Goal: Transaction & Acquisition: Purchase product/service

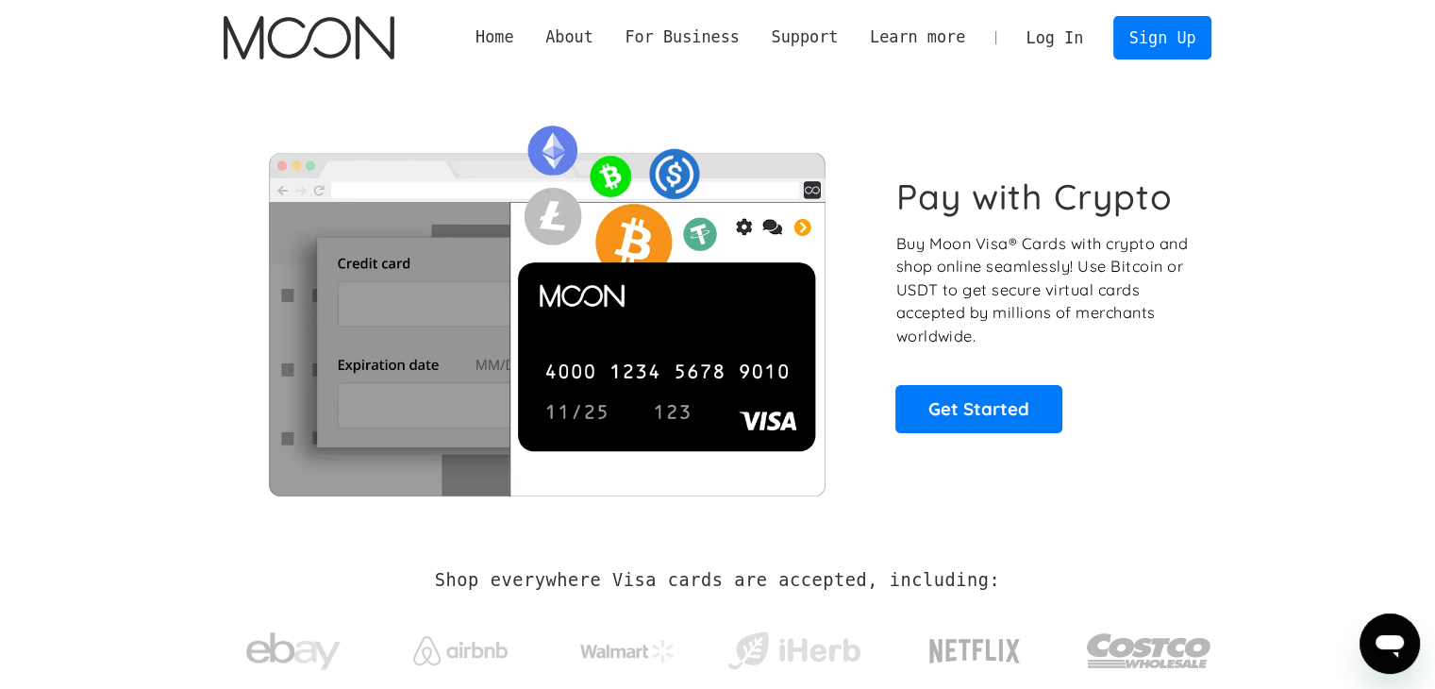
click at [1071, 39] on link "Log In" at bounding box center [1054, 38] width 89 height 42
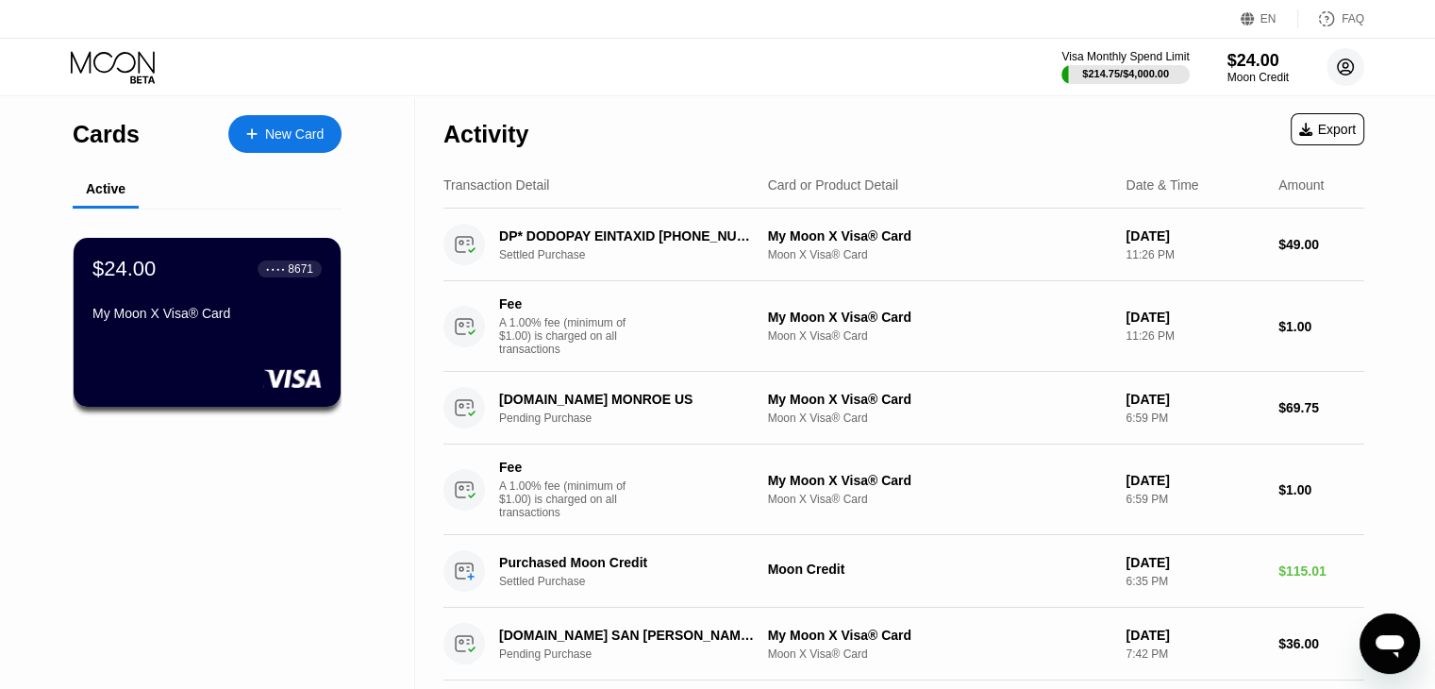
click at [1340, 67] on circle at bounding box center [1345, 67] width 38 height 38
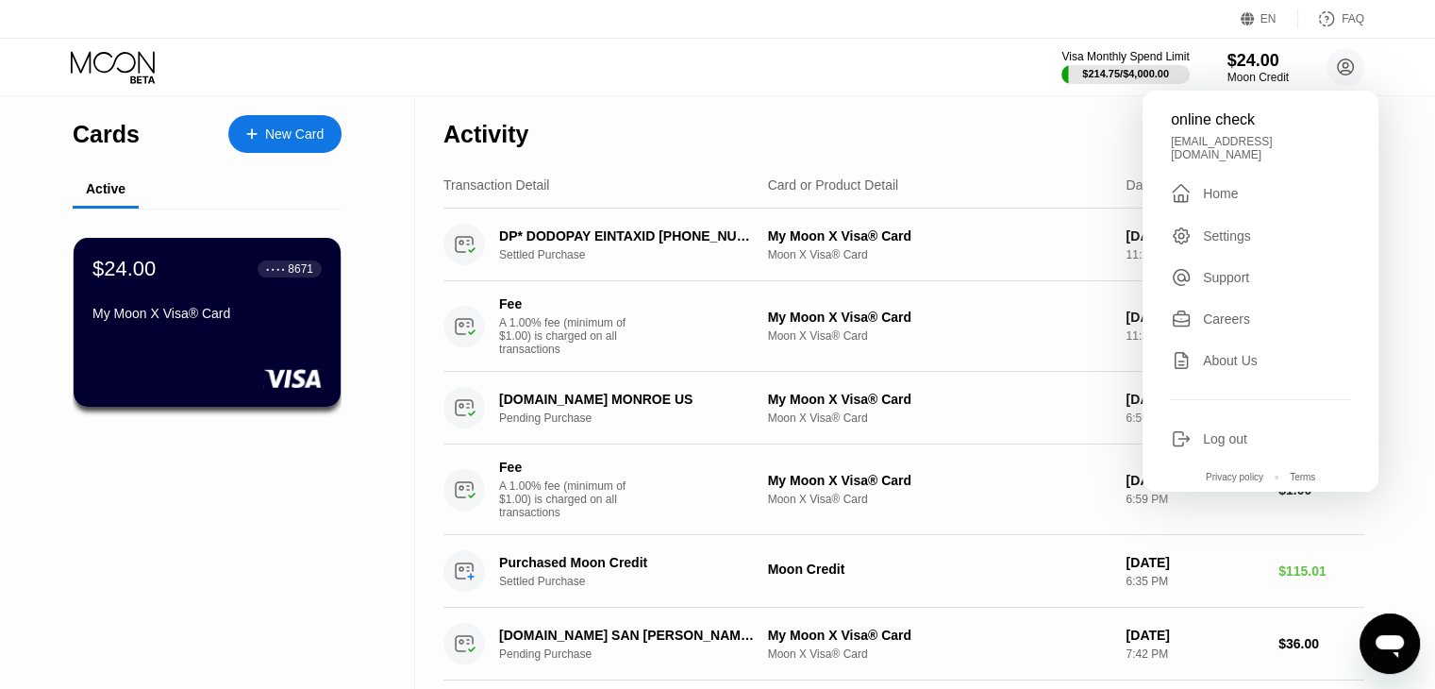
click at [858, 148] on div "Activity Export" at bounding box center [903, 129] width 921 height 66
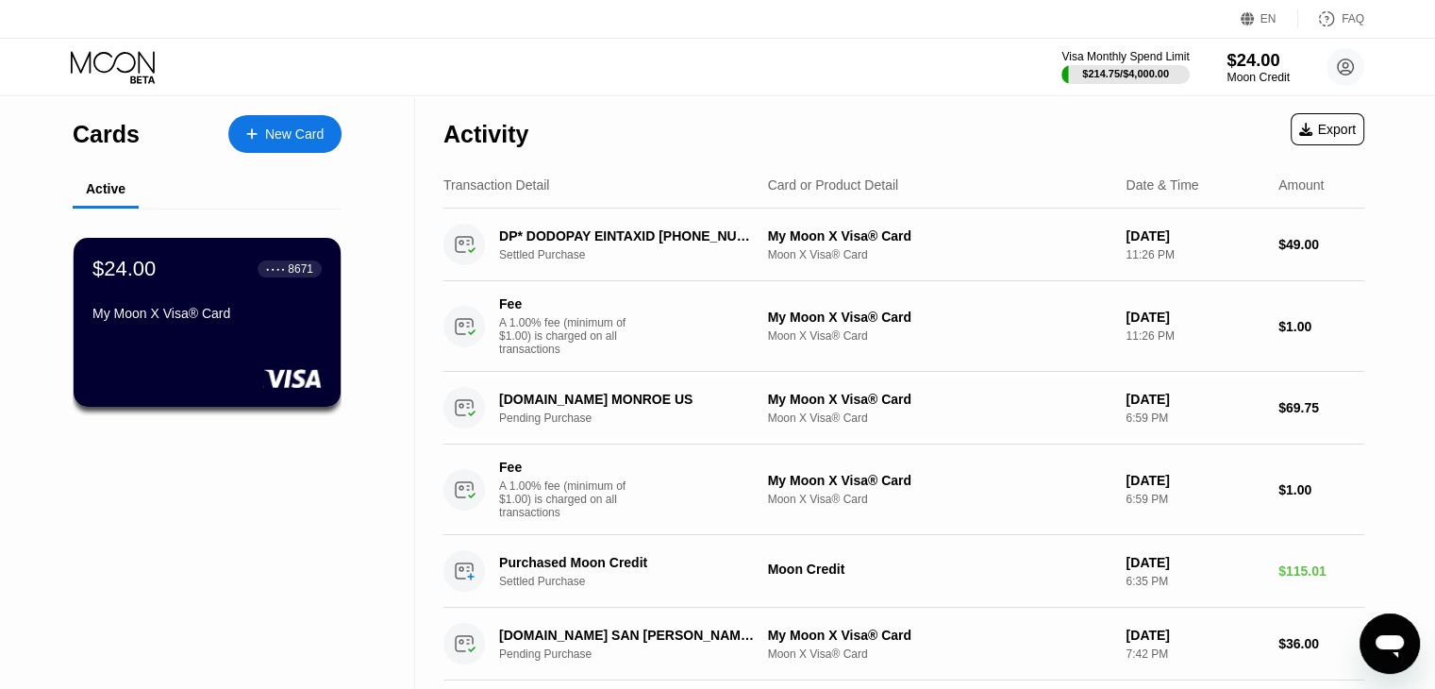
click at [1244, 57] on div "$24.00" at bounding box center [1257, 60] width 63 height 20
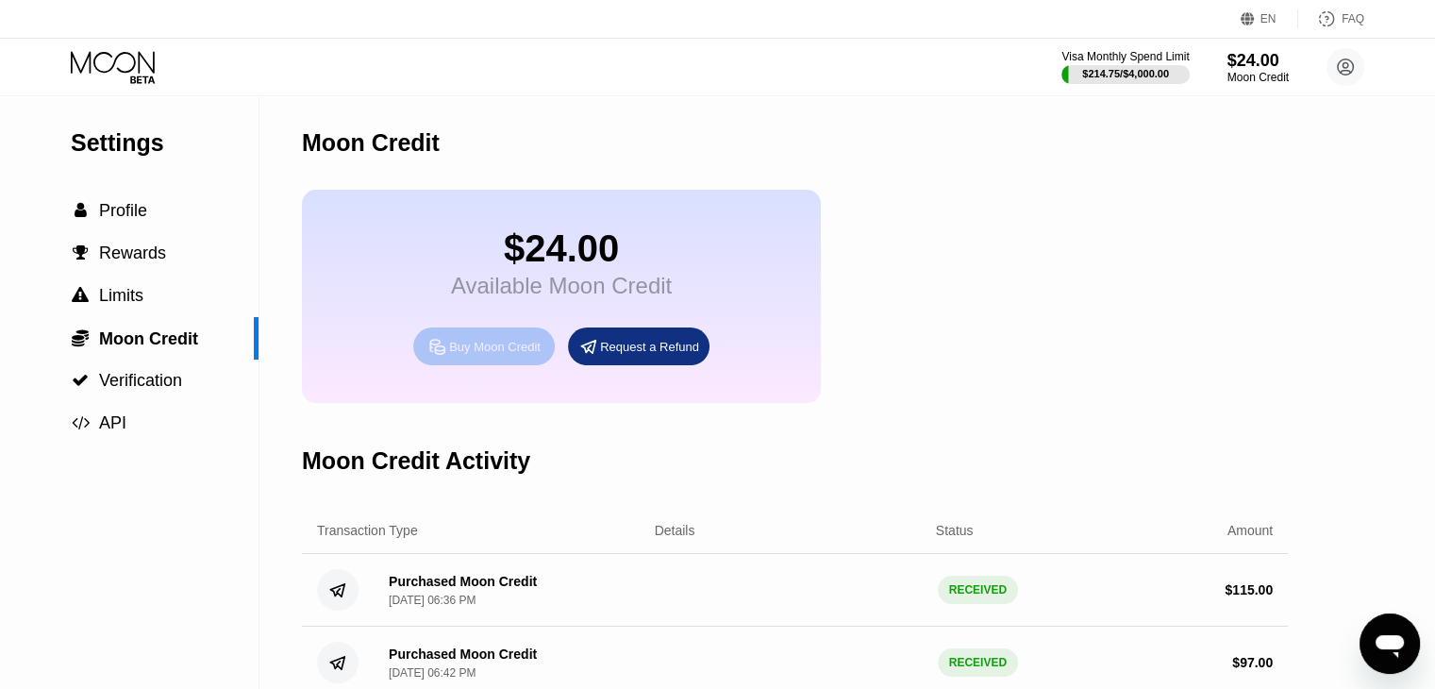
click at [475, 355] on div "Buy Moon Credit" at bounding box center [495, 347] width 92 height 16
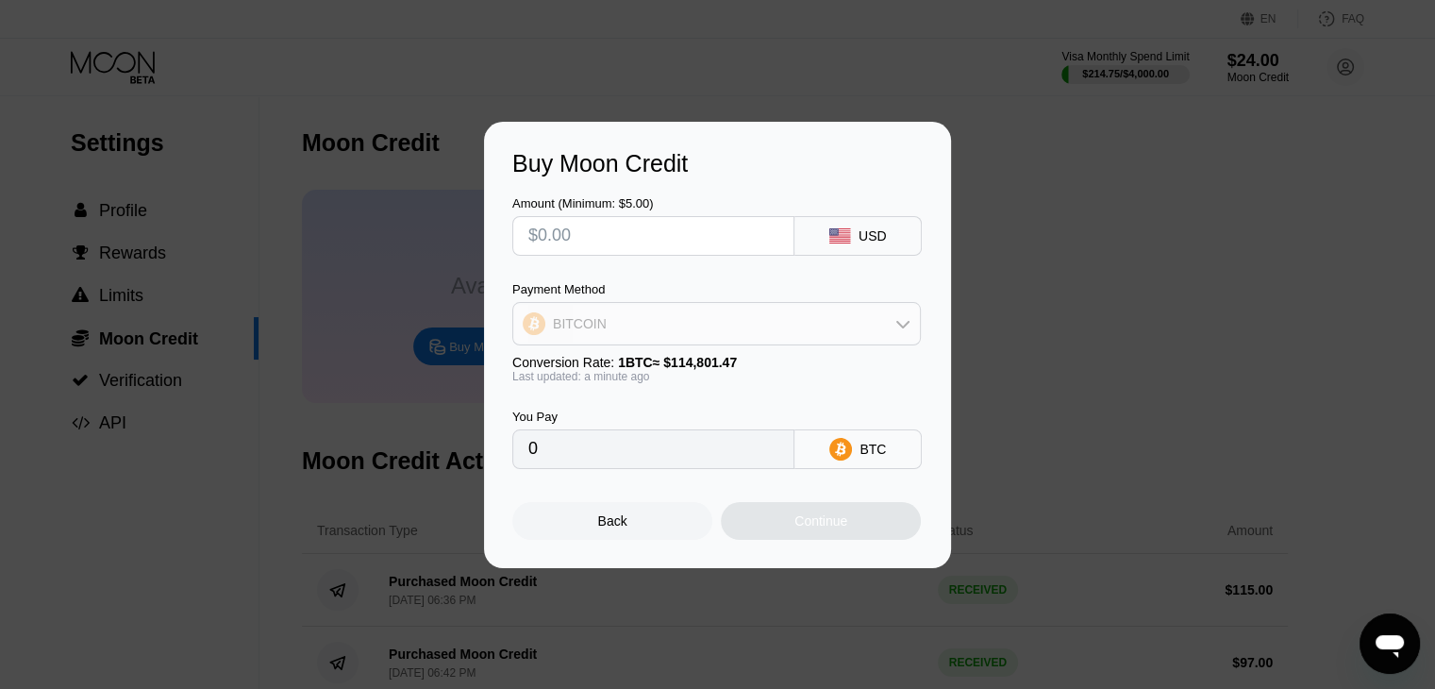
click at [648, 326] on div "BITCOIN" at bounding box center [716, 324] width 407 height 38
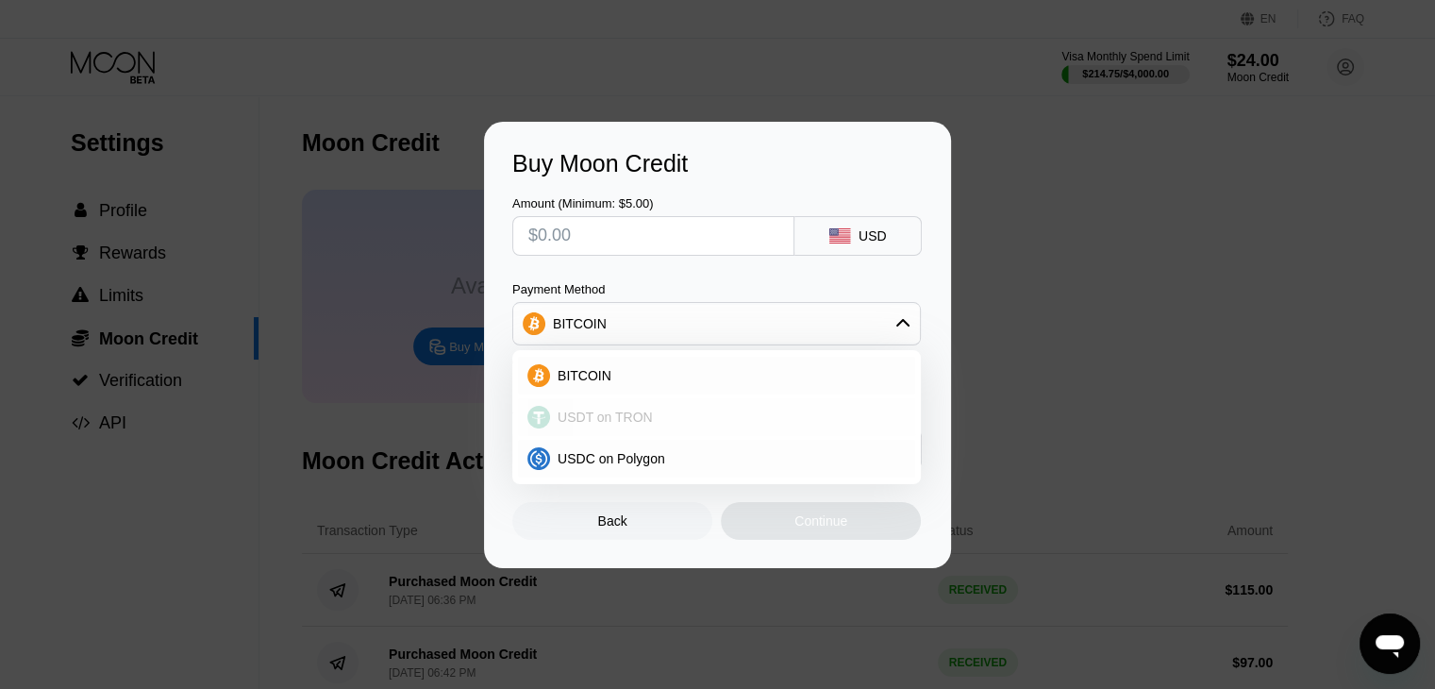
click at [642, 423] on span "USDT on TRON" at bounding box center [605, 416] width 95 height 15
type input "0.00"
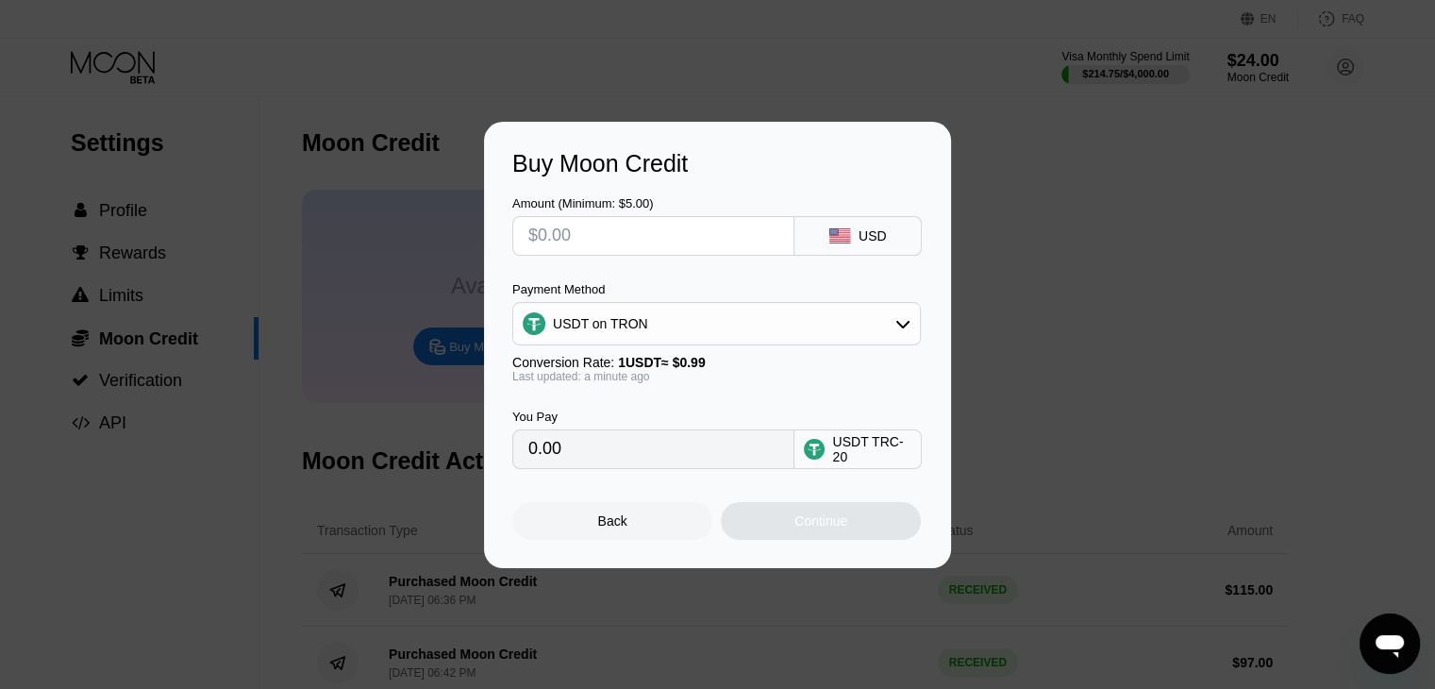
click at [607, 237] on input "text" at bounding box center [653, 236] width 250 height 38
type input "$6"
type input "6.06"
type input "$6"
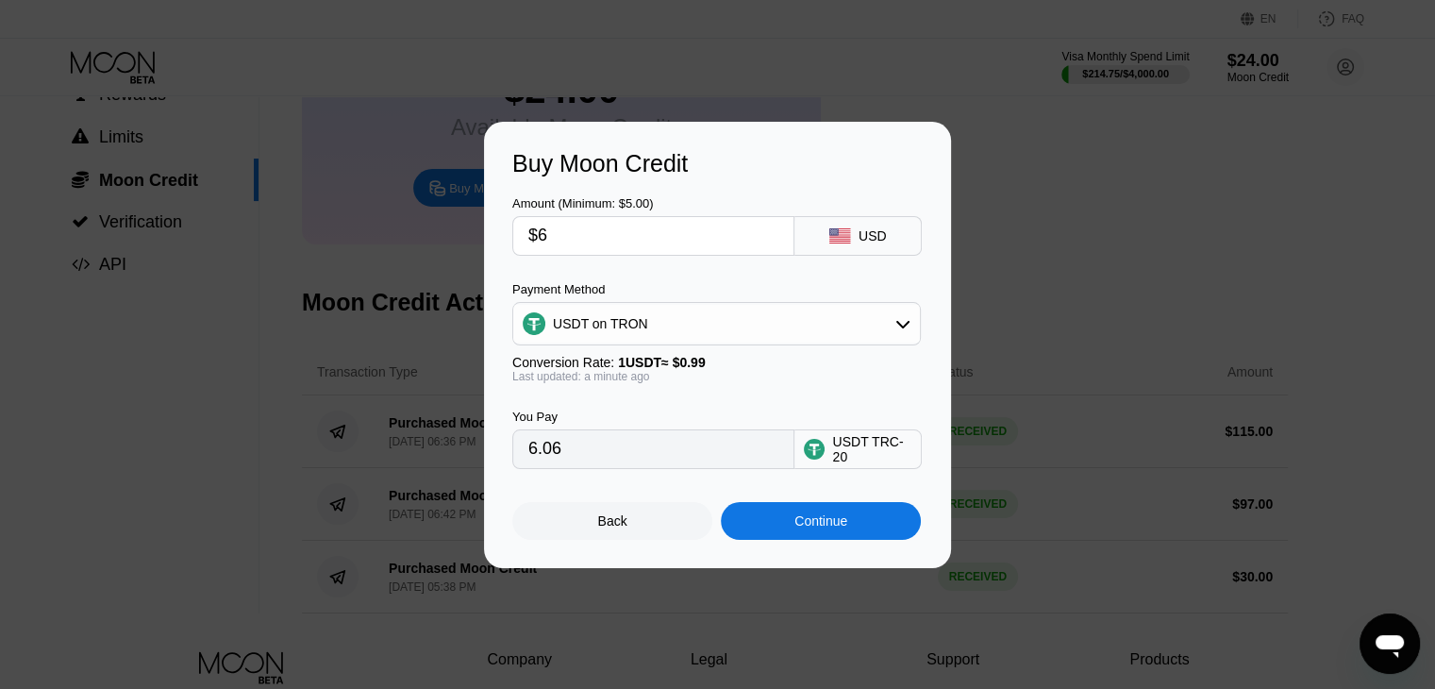
scroll to position [189, 0]
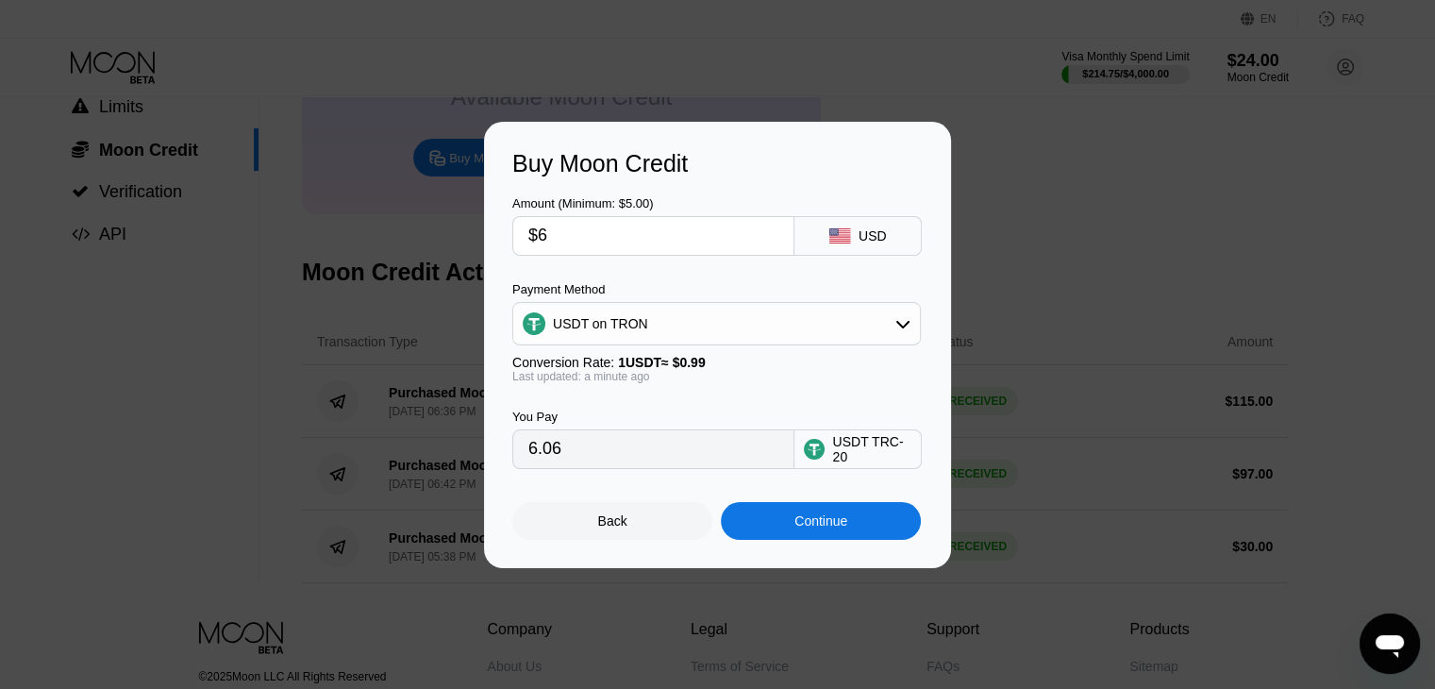
click at [808, 526] on div "Continue" at bounding box center [820, 520] width 53 height 15
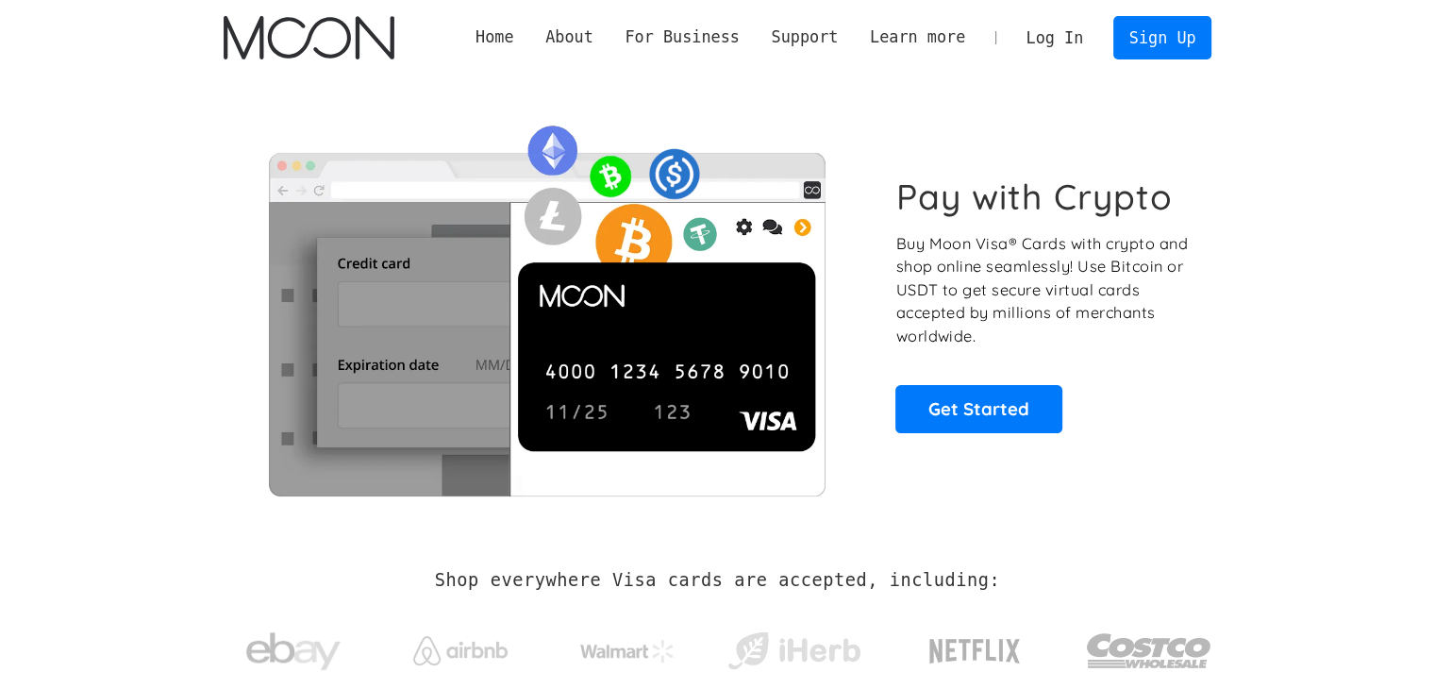
click at [1049, 38] on link "Log In" at bounding box center [1054, 38] width 89 height 42
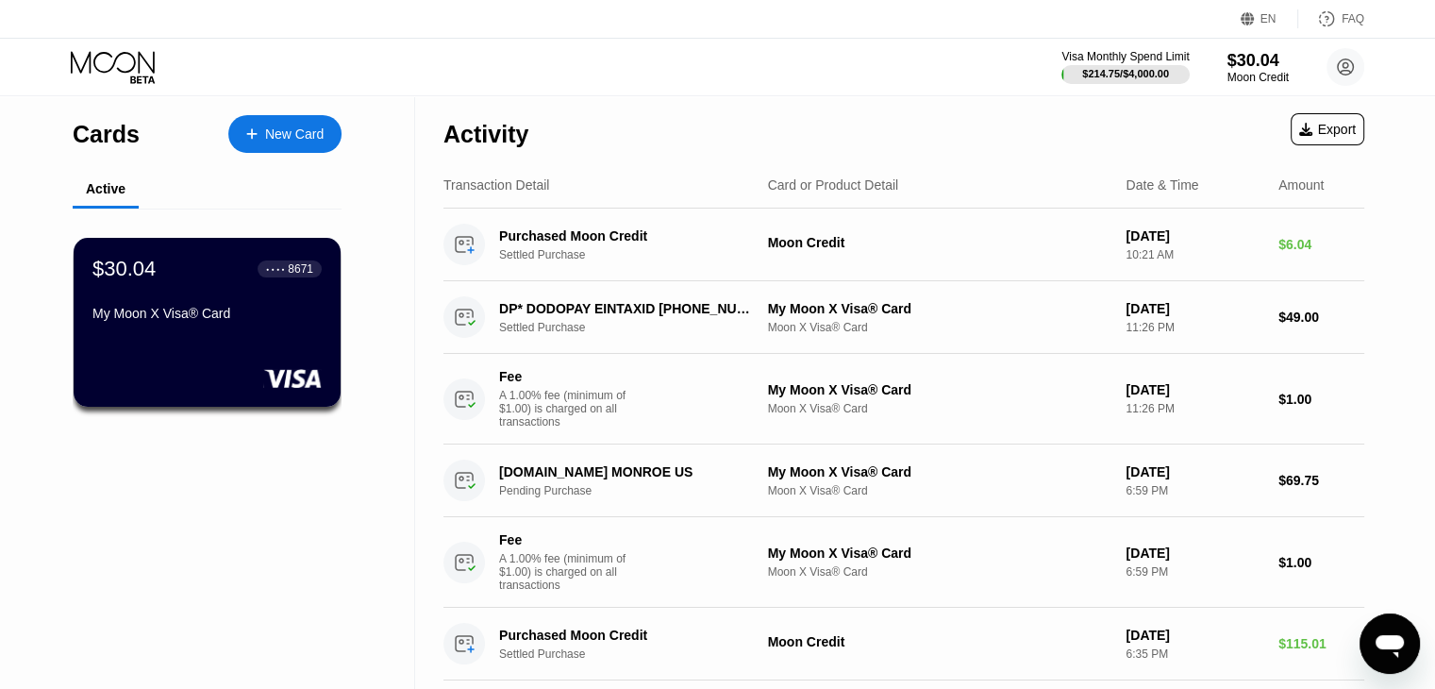
click at [239, 321] on div "My Moon X Visa® Card" at bounding box center [206, 313] width 229 height 15
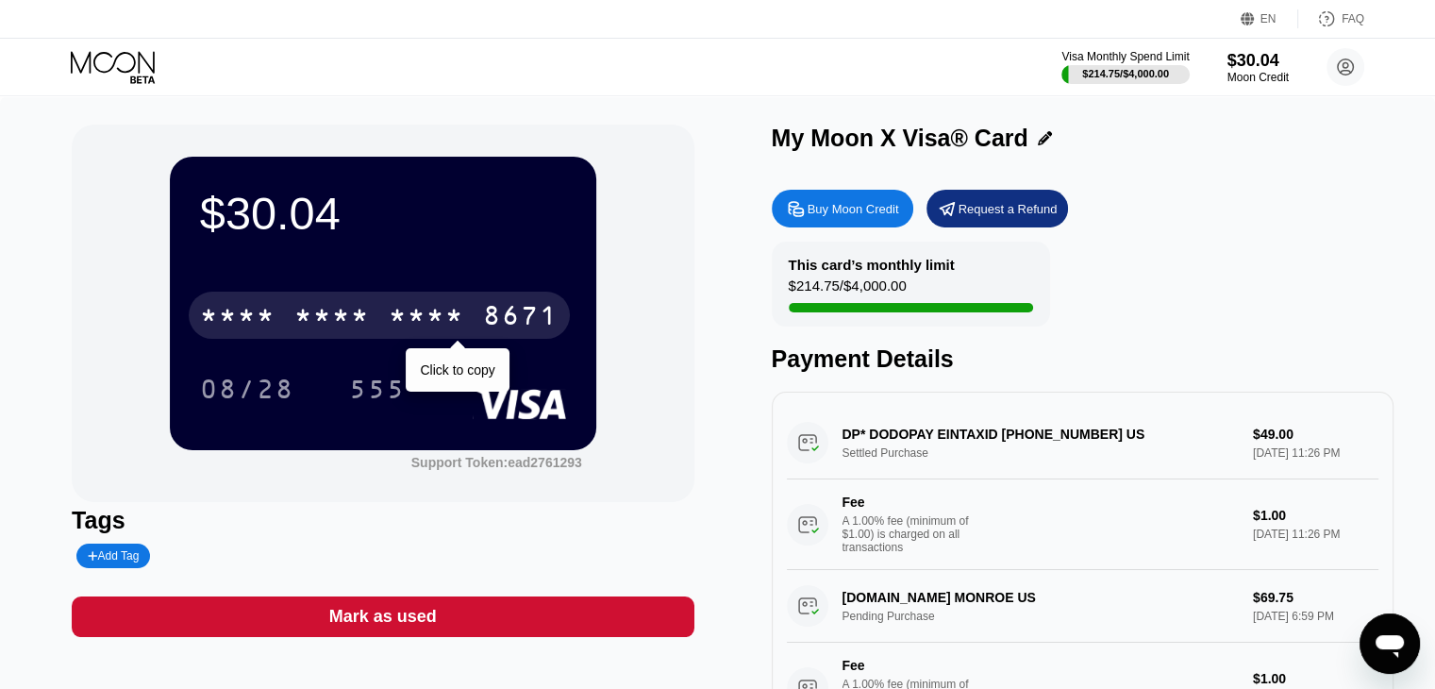
click at [467, 320] on div "* * * * * * * * * * * * 8671" at bounding box center [379, 315] width 381 height 47
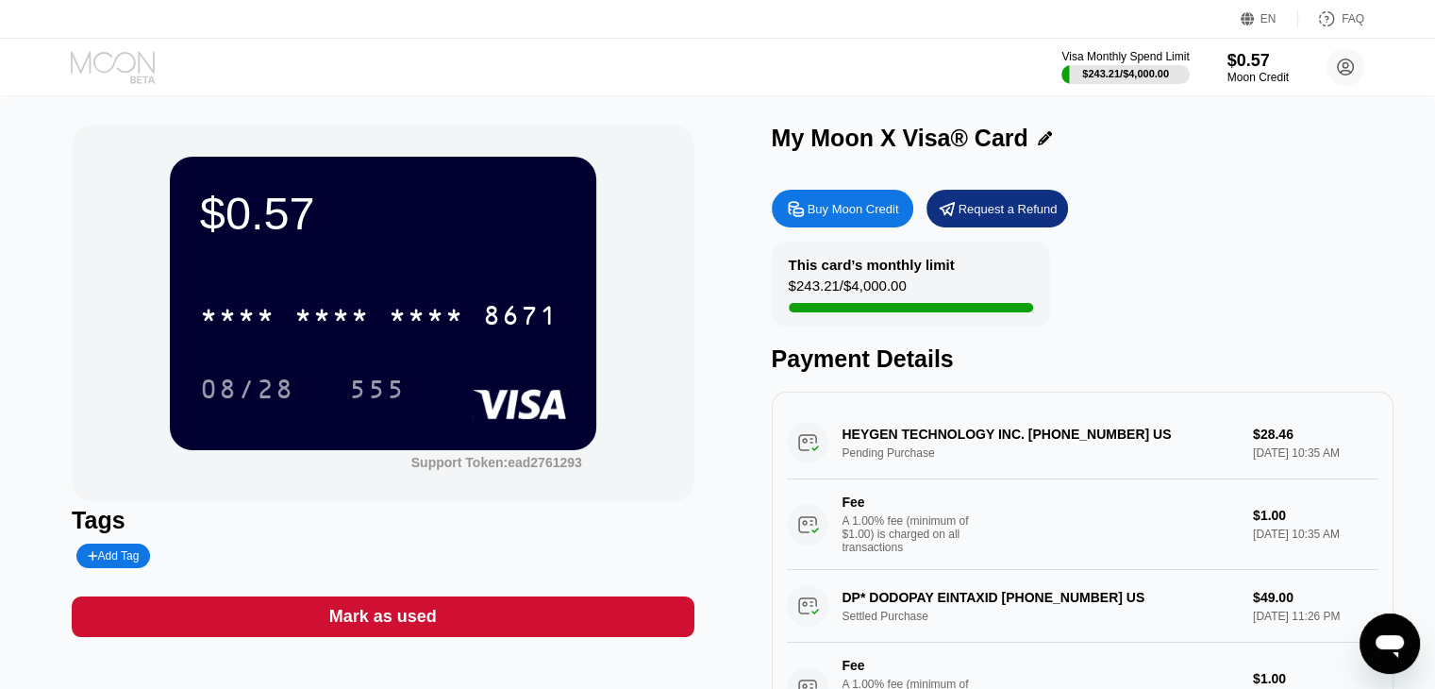
click at [124, 58] on icon at bounding box center [115, 67] width 88 height 33
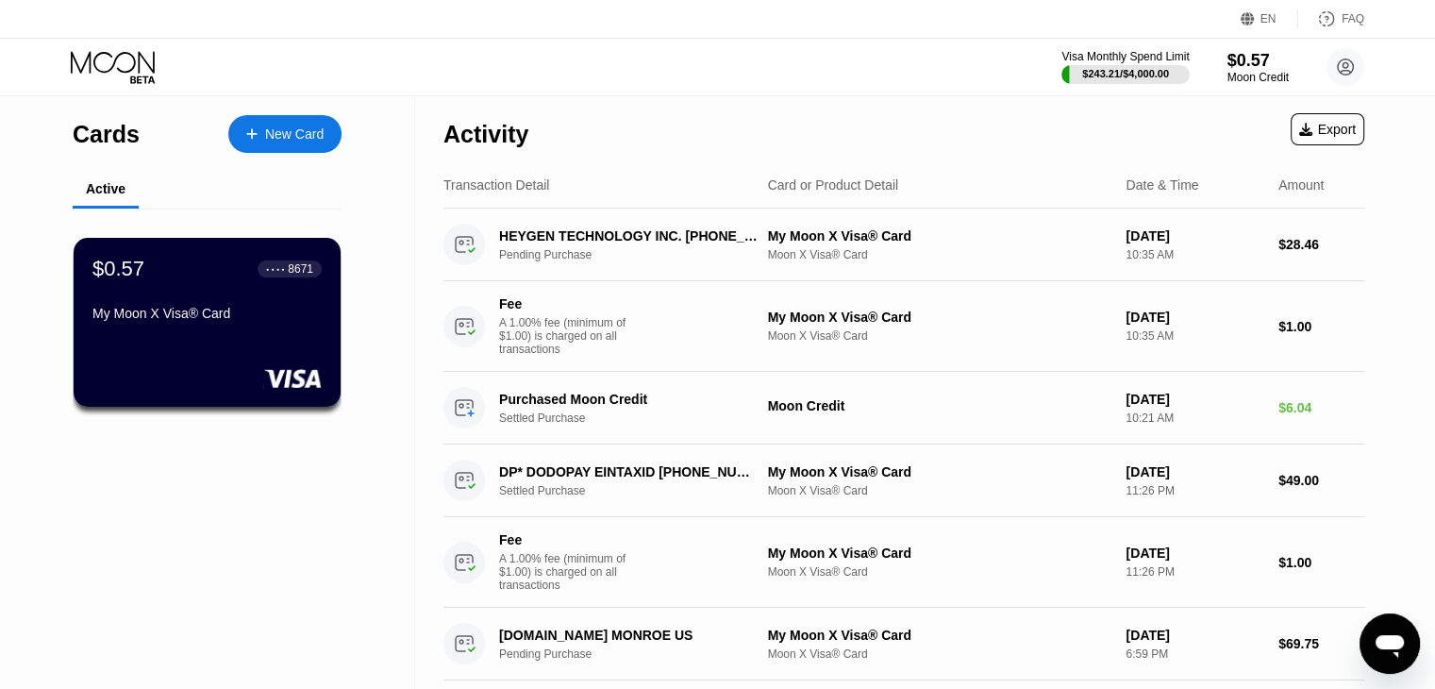
click at [1392, 620] on div "Open messaging window" at bounding box center [1389, 643] width 57 height 57
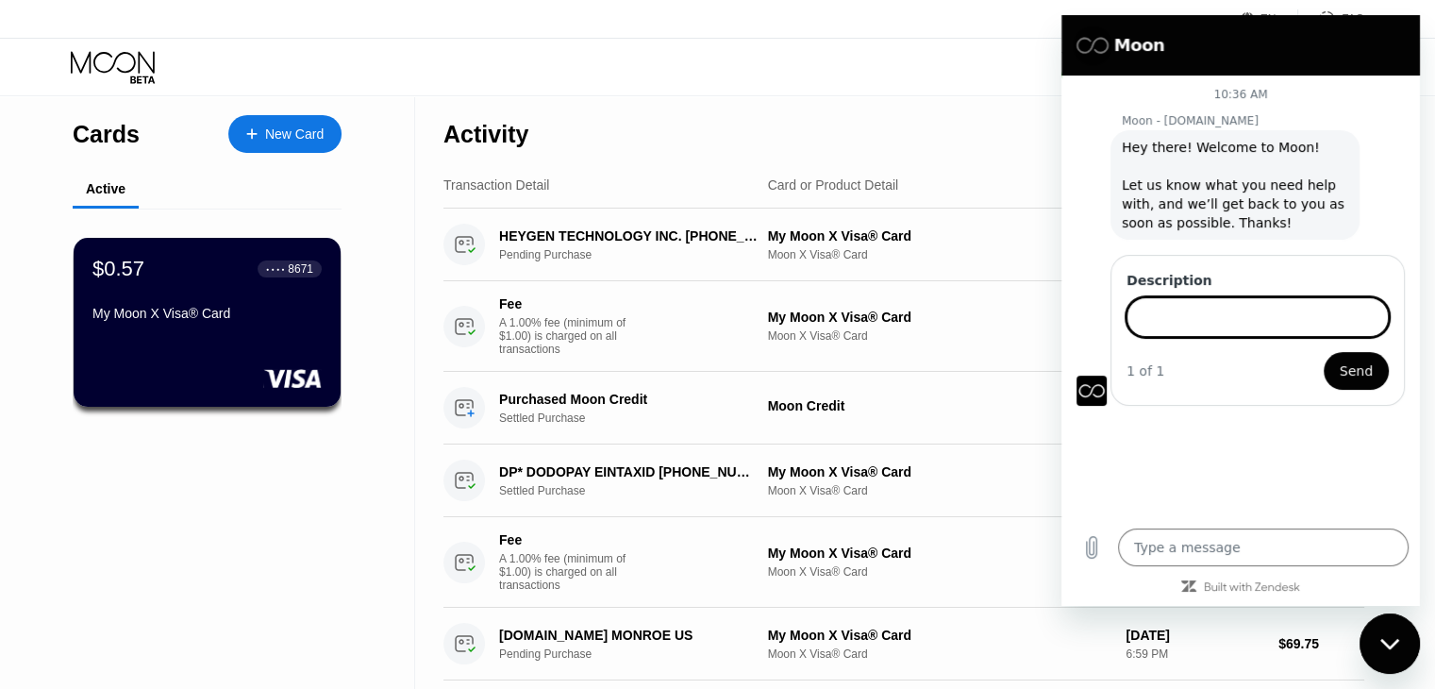
click at [367, 64] on div "Visa Monthly Spend Limit $243.21 / $4,000.00 $0.57 Moon Credit online check [EM…" at bounding box center [717, 67] width 1435 height 57
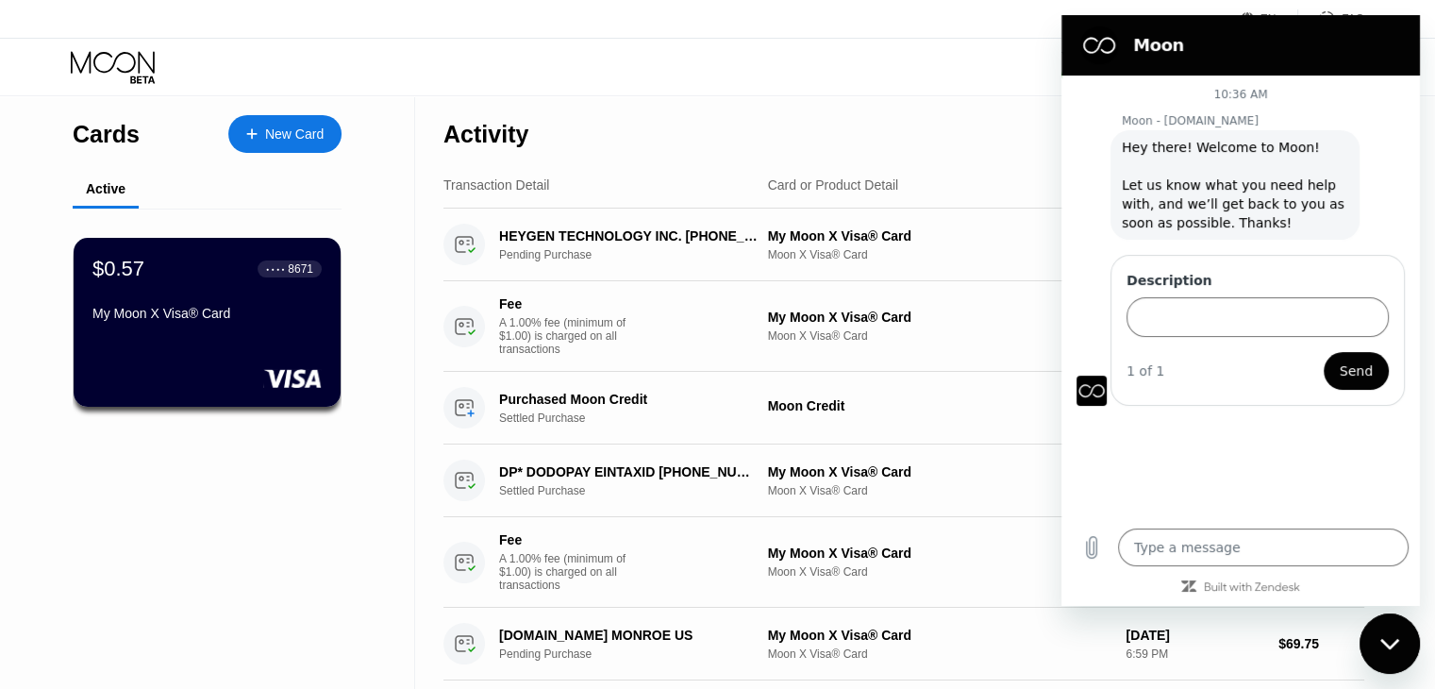
click at [907, 42] on div "Visa Monthly Spend Limit $243.21 / $4,000.00 $0.57 Moon Credit online check [EM…" at bounding box center [717, 67] width 1435 height 57
click at [1382, 24] on section "Moon" at bounding box center [1240, 45] width 358 height 60
click at [1369, 643] on div "Close messaging window" at bounding box center [1389, 643] width 57 height 57
type textarea "x"
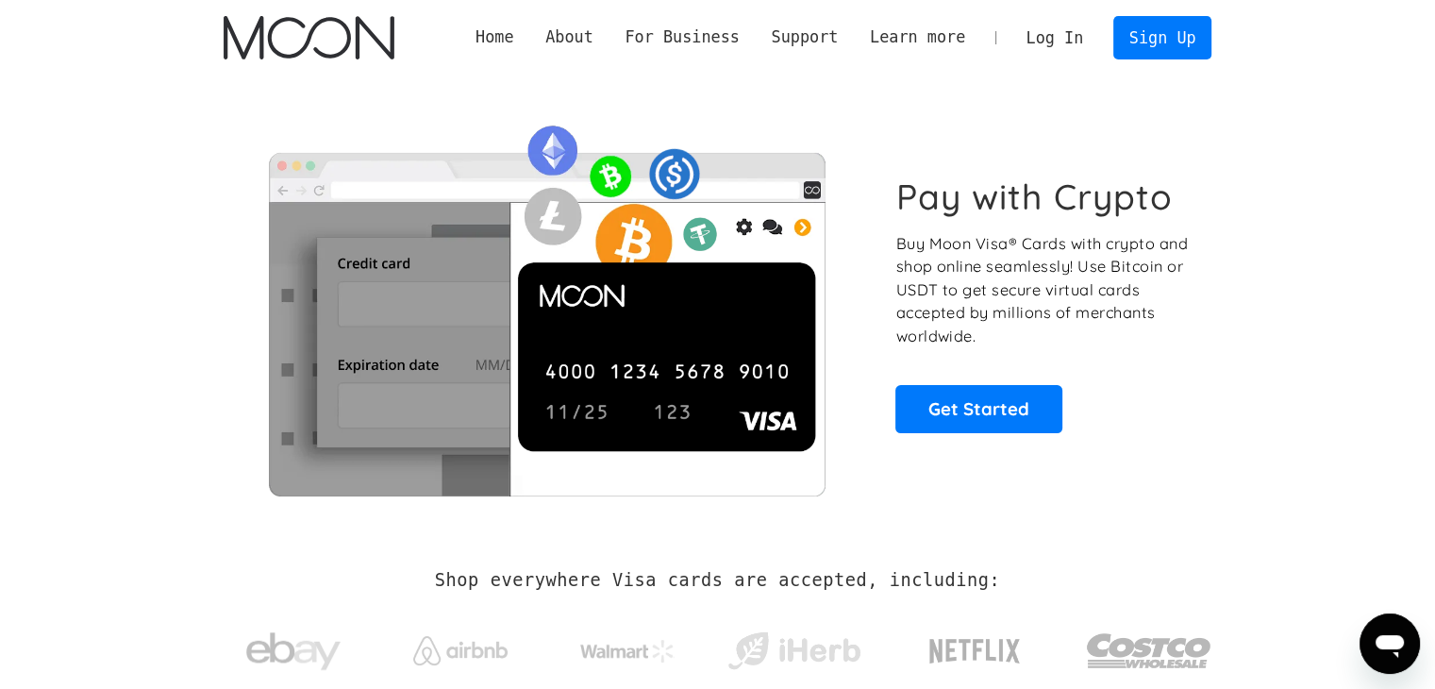
click at [1042, 31] on link "Log In" at bounding box center [1054, 38] width 89 height 42
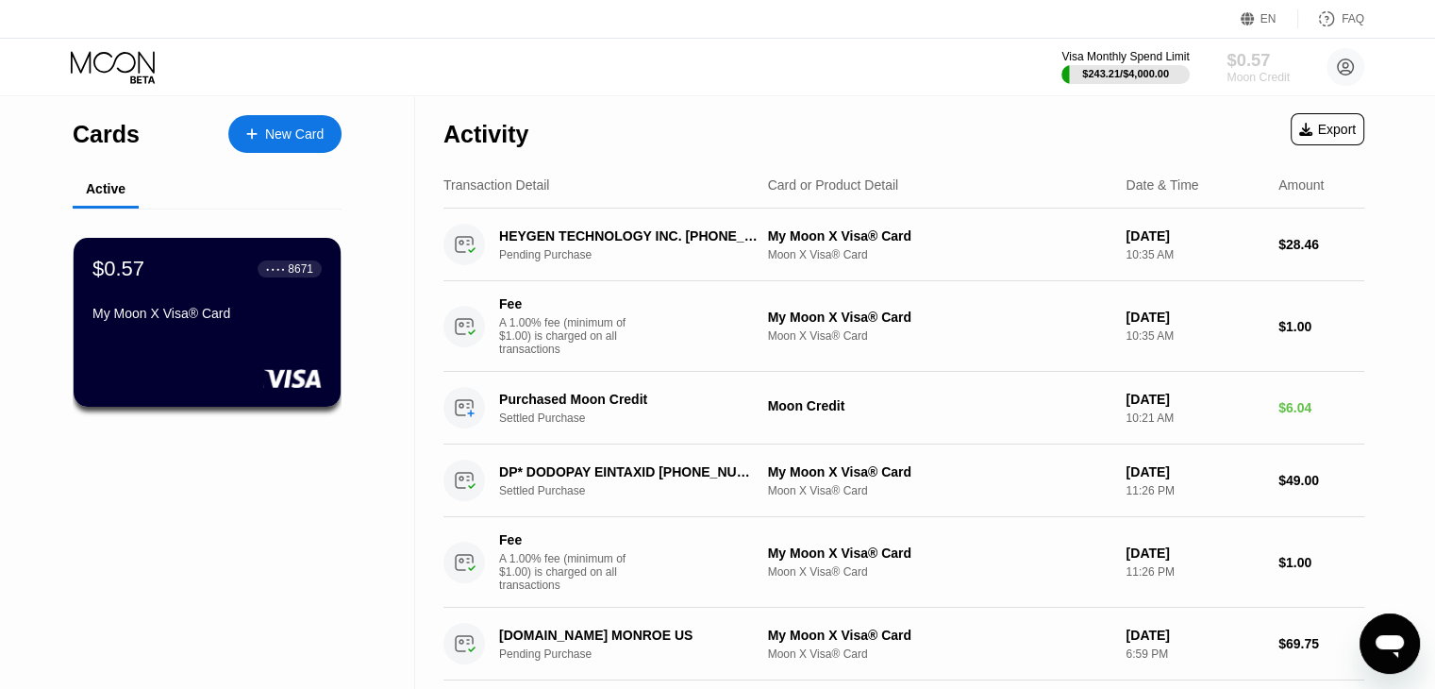
click at [1252, 50] on div "$0.57" at bounding box center [1257, 60] width 63 height 20
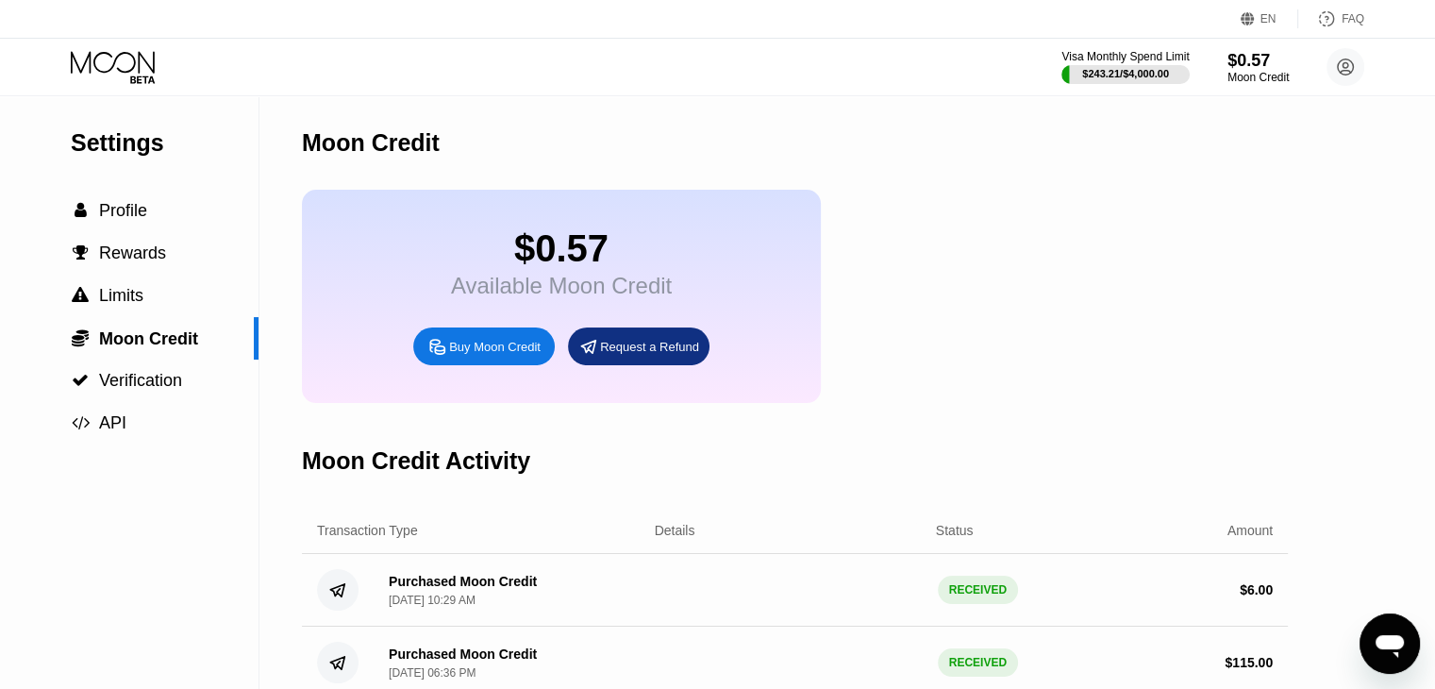
click at [484, 355] on div "Buy Moon Credit" at bounding box center [495, 347] width 92 height 16
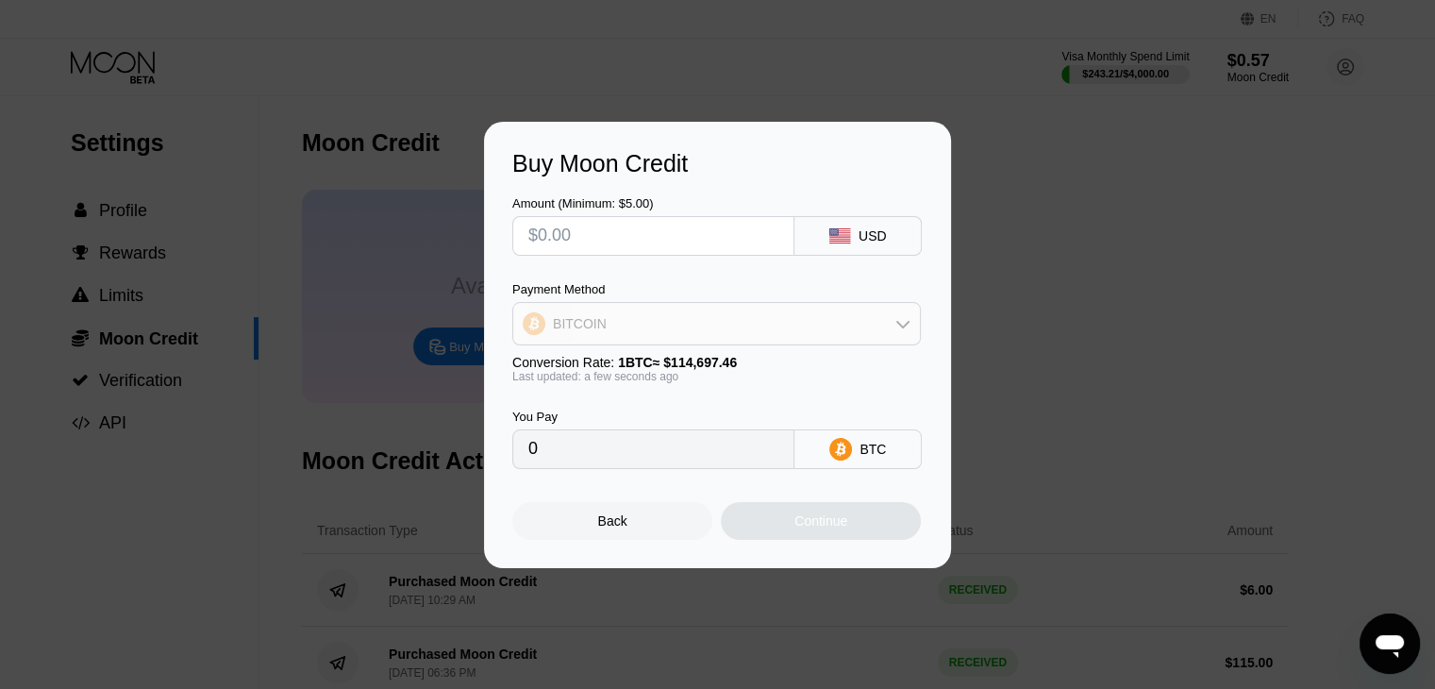
click at [709, 333] on div "BITCOIN" at bounding box center [716, 324] width 407 height 38
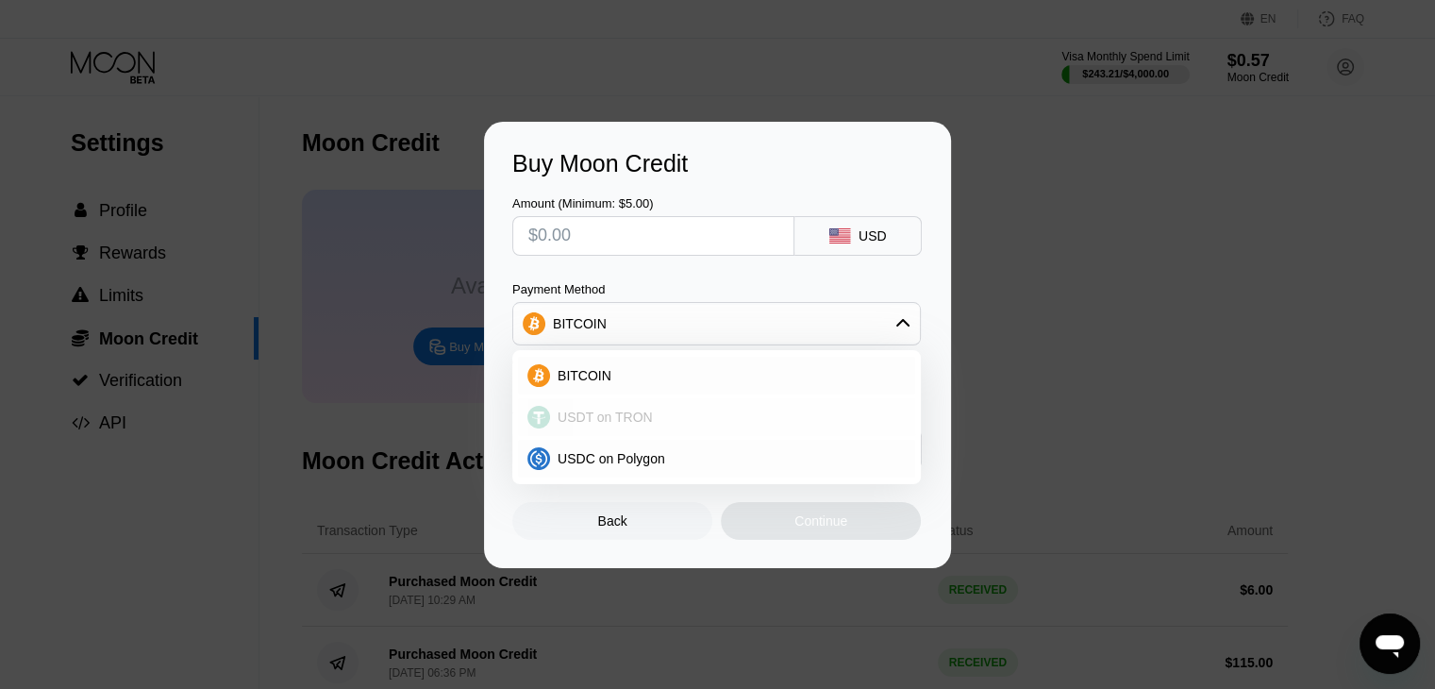
drag, startPoint x: 615, startPoint y: 420, endPoint x: 617, endPoint y: 382, distance: 37.8
click at [615, 420] on span "USDT on TRON" at bounding box center [605, 416] width 95 height 15
type input "0.00"
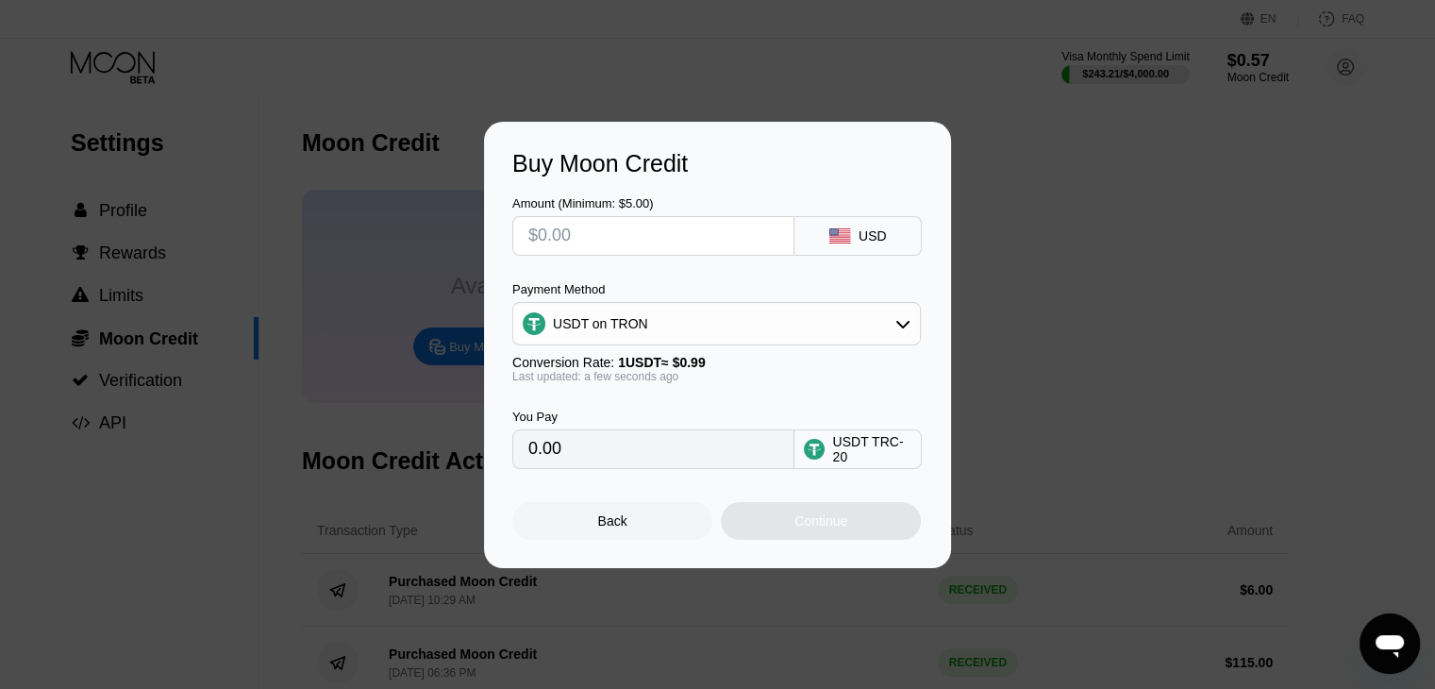
click at [585, 250] on input "text" at bounding box center [653, 236] width 250 height 38
type input "$1"
type input "1.01"
type input "$11"
type input "11.11"
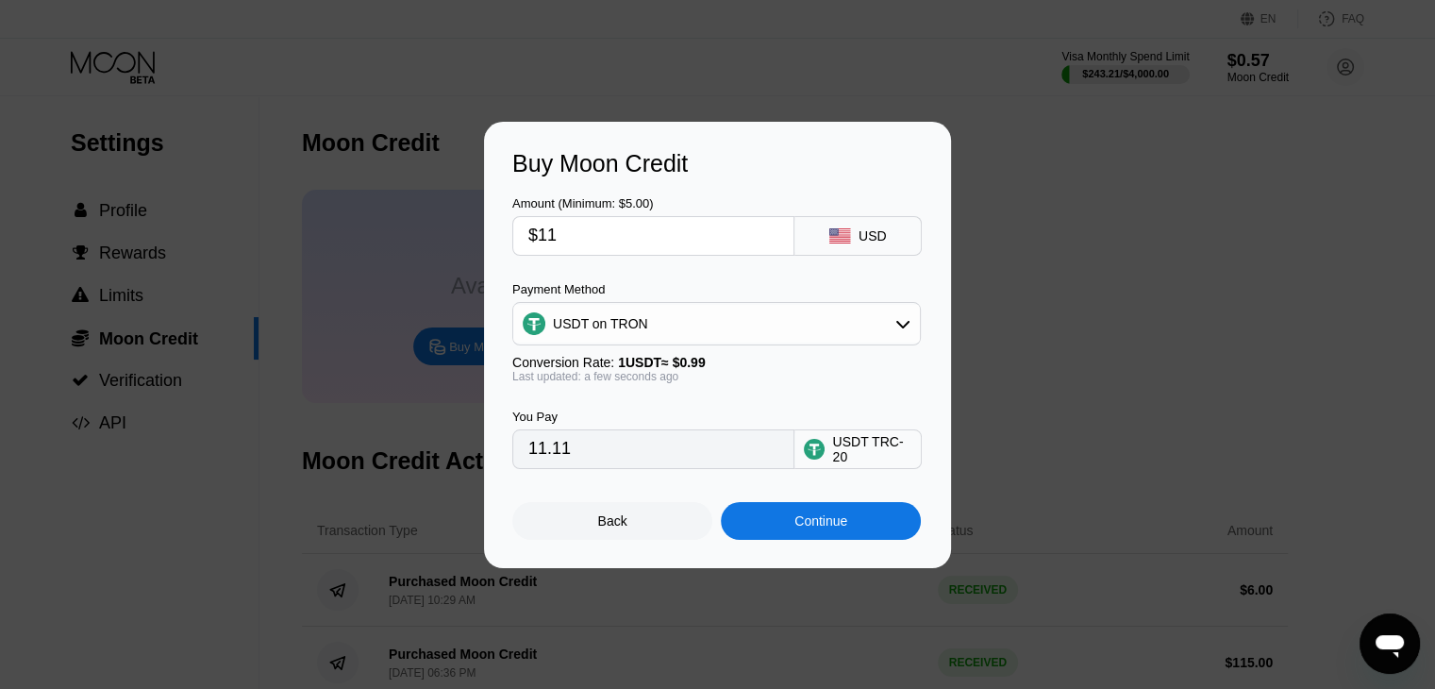
type input "$111"
type input "112.12"
type input "$111"
click at [890, 531] on div "Continue" at bounding box center [821, 521] width 200 height 38
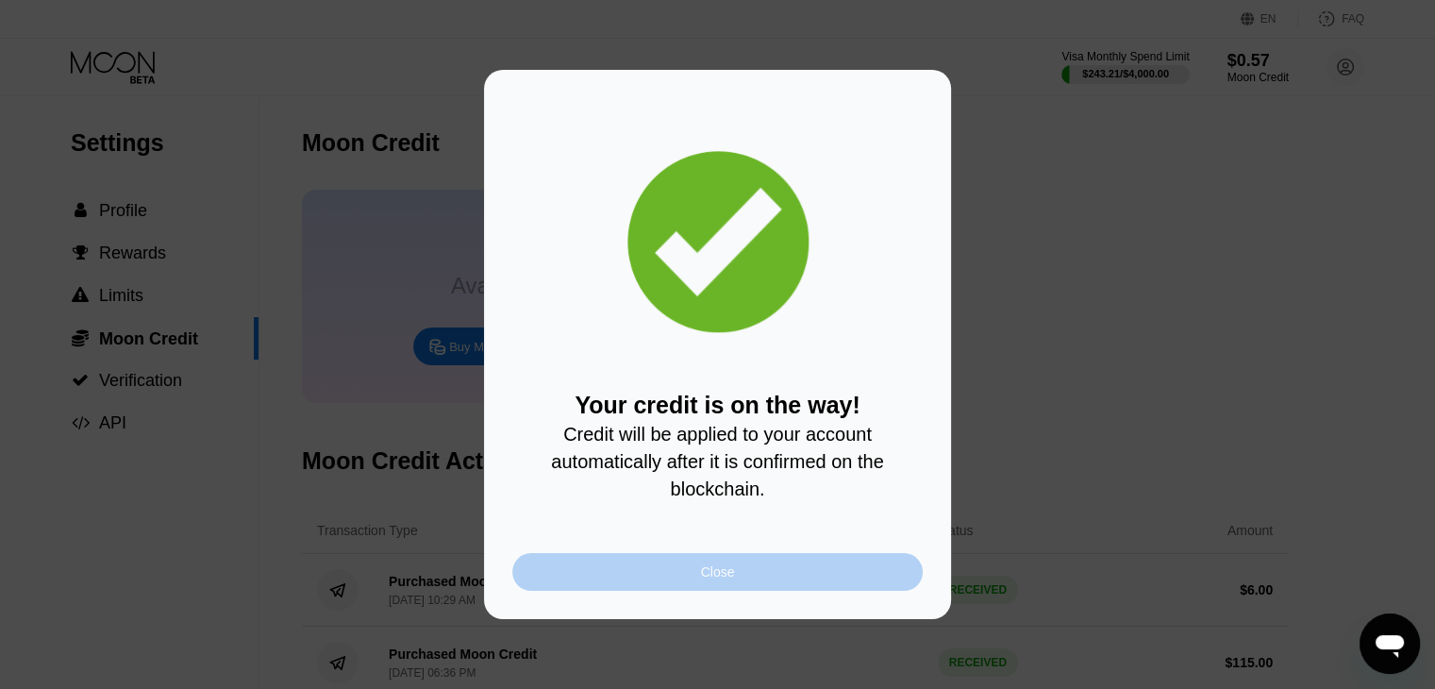
click at [715, 578] on div "Close" at bounding box center [718, 571] width 34 height 15
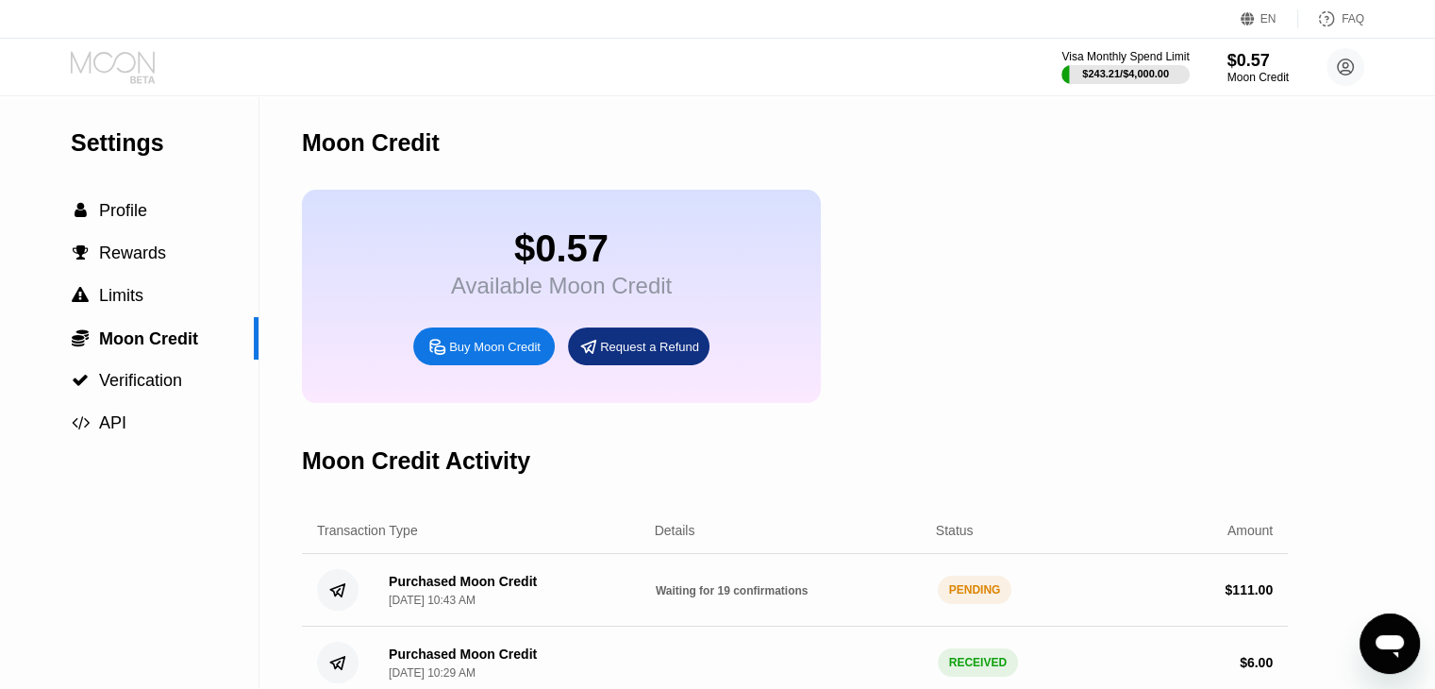
click at [117, 65] on icon at bounding box center [115, 67] width 88 height 33
